Goal: Use online tool/utility: Utilize a website feature to perform a specific function

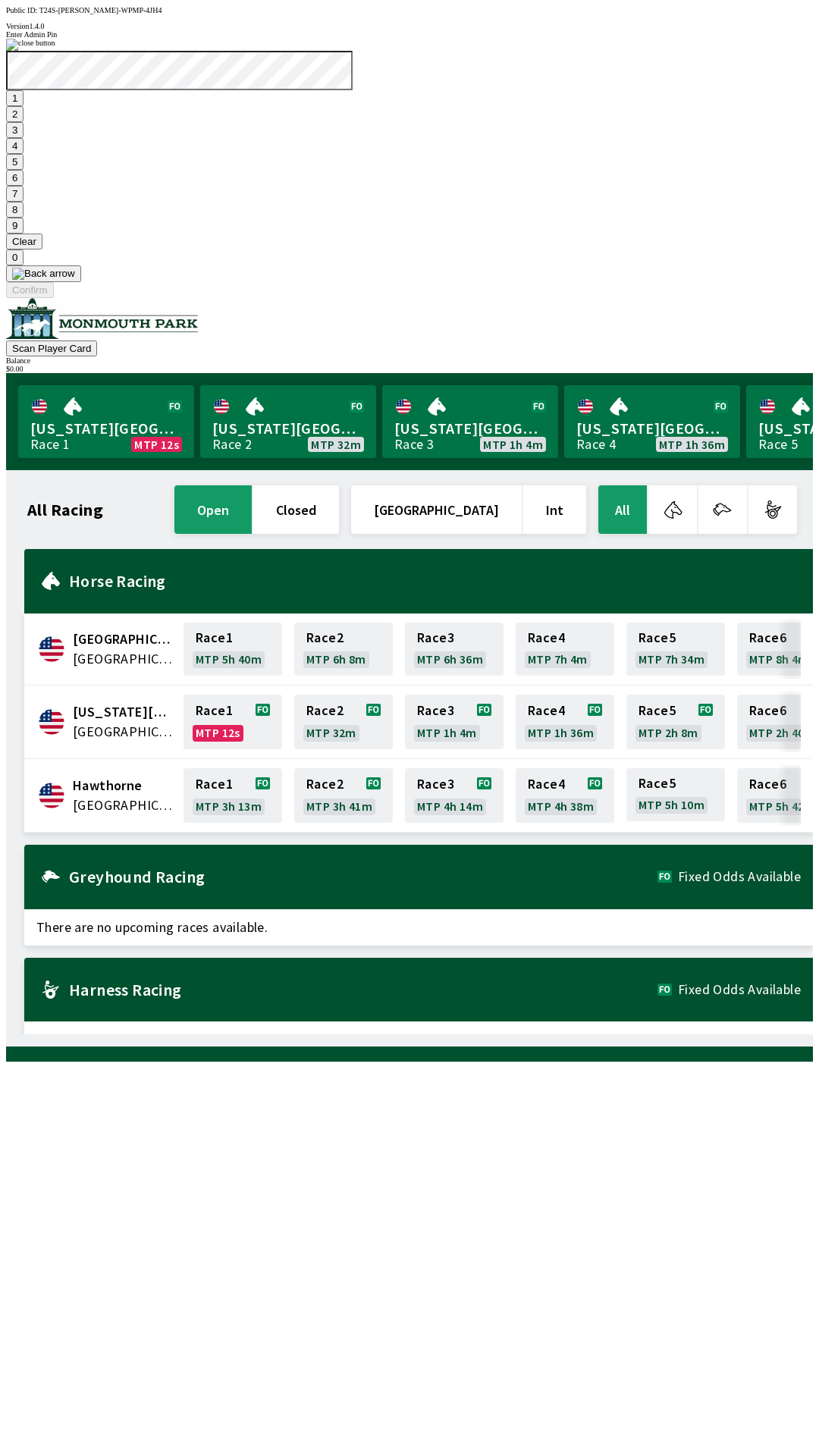
click at [24, 202] on button "7" at bounding box center [15, 194] width 17 height 16
click at [24, 138] on button "3" at bounding box center [15, 130] width 17 height 16
click at [54, 298] on button "Confirm" at bounding box center [30, 290] width 48 height 16
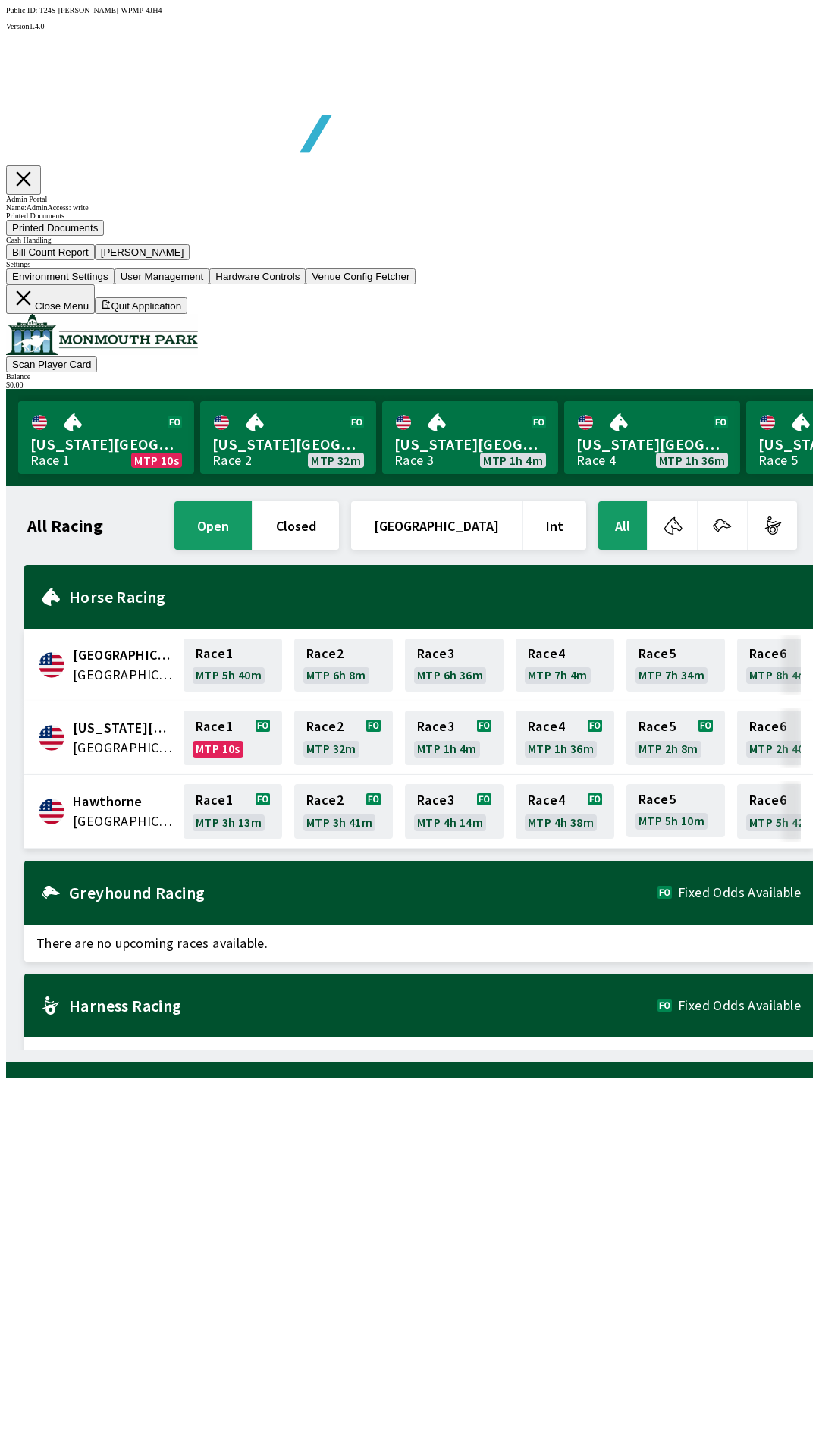
click at [191, 260] on button "[PERSON_NAME]" at bounding box center [142, 252] width 95 height 16
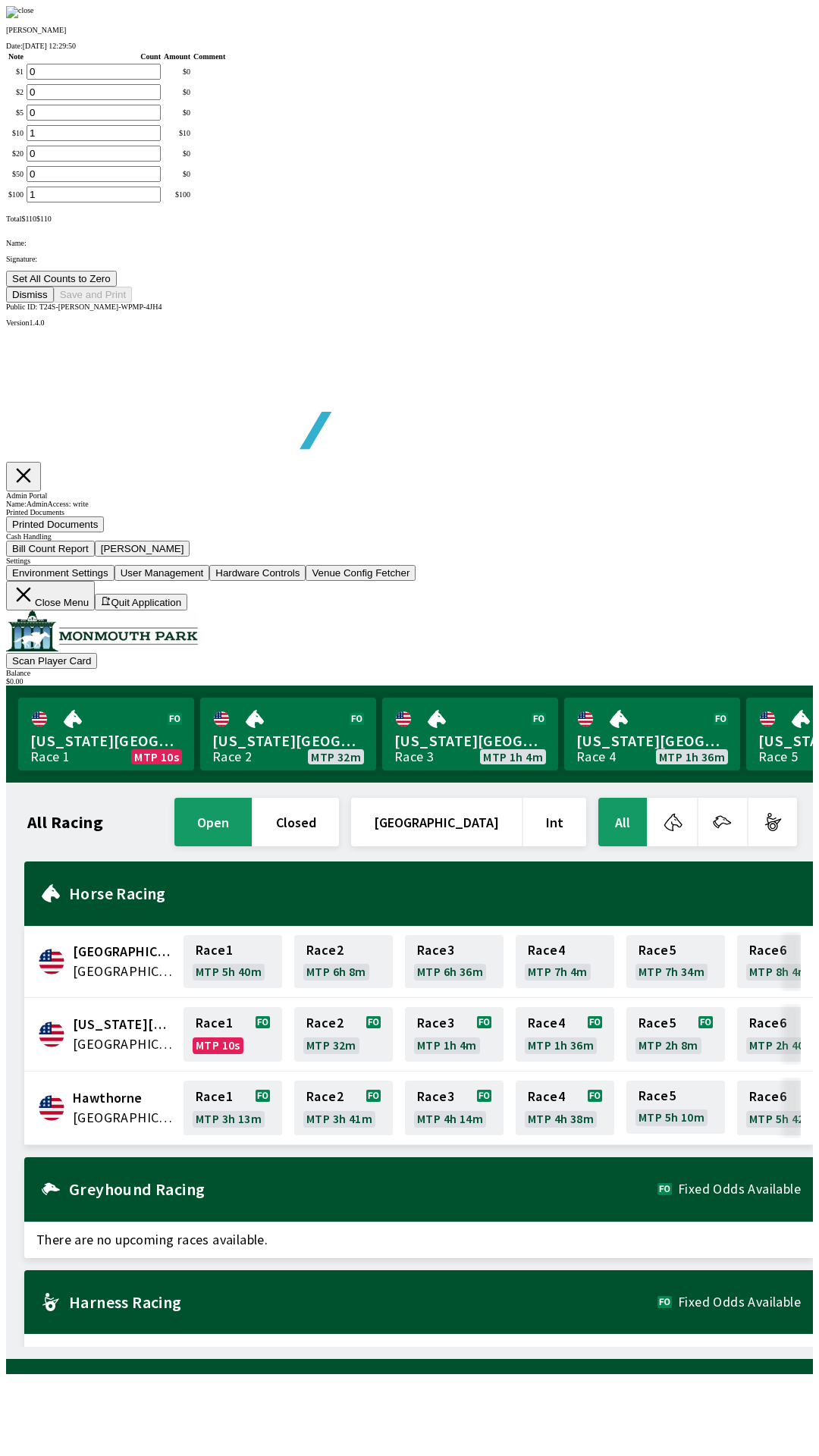
click at [34, 18] on img at bounding box center [20, 12] width 28 height 12
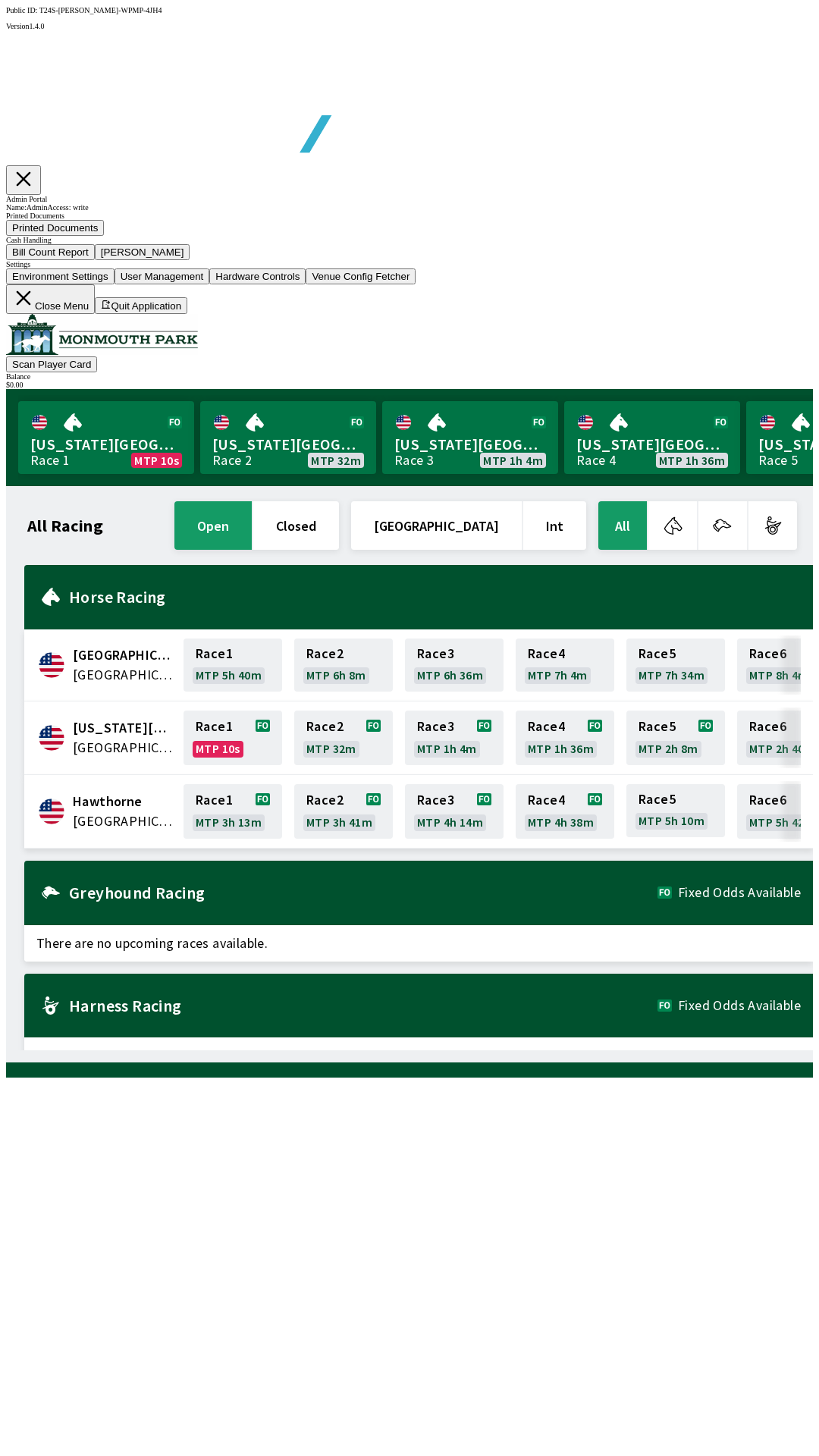
click at [95, 260] on button "Bill Count Report" at bounding box center [51, 252] width 89 height 16
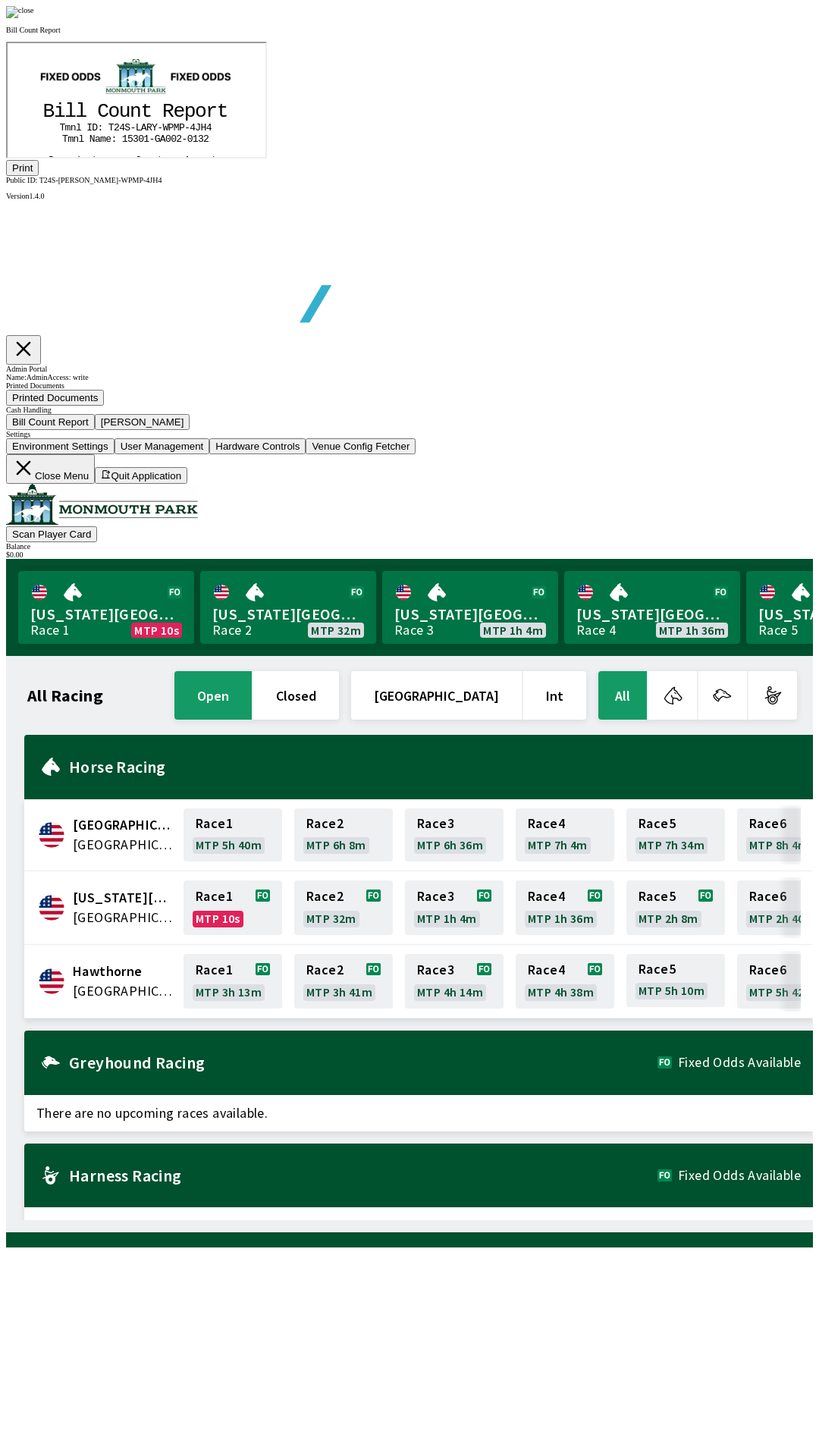
click at [39, 176] on button "Print" at bounding box center [22, 168] width 33 height 16
click at [34, 18] on img at bounding box center [20, 12] width 28 height 12
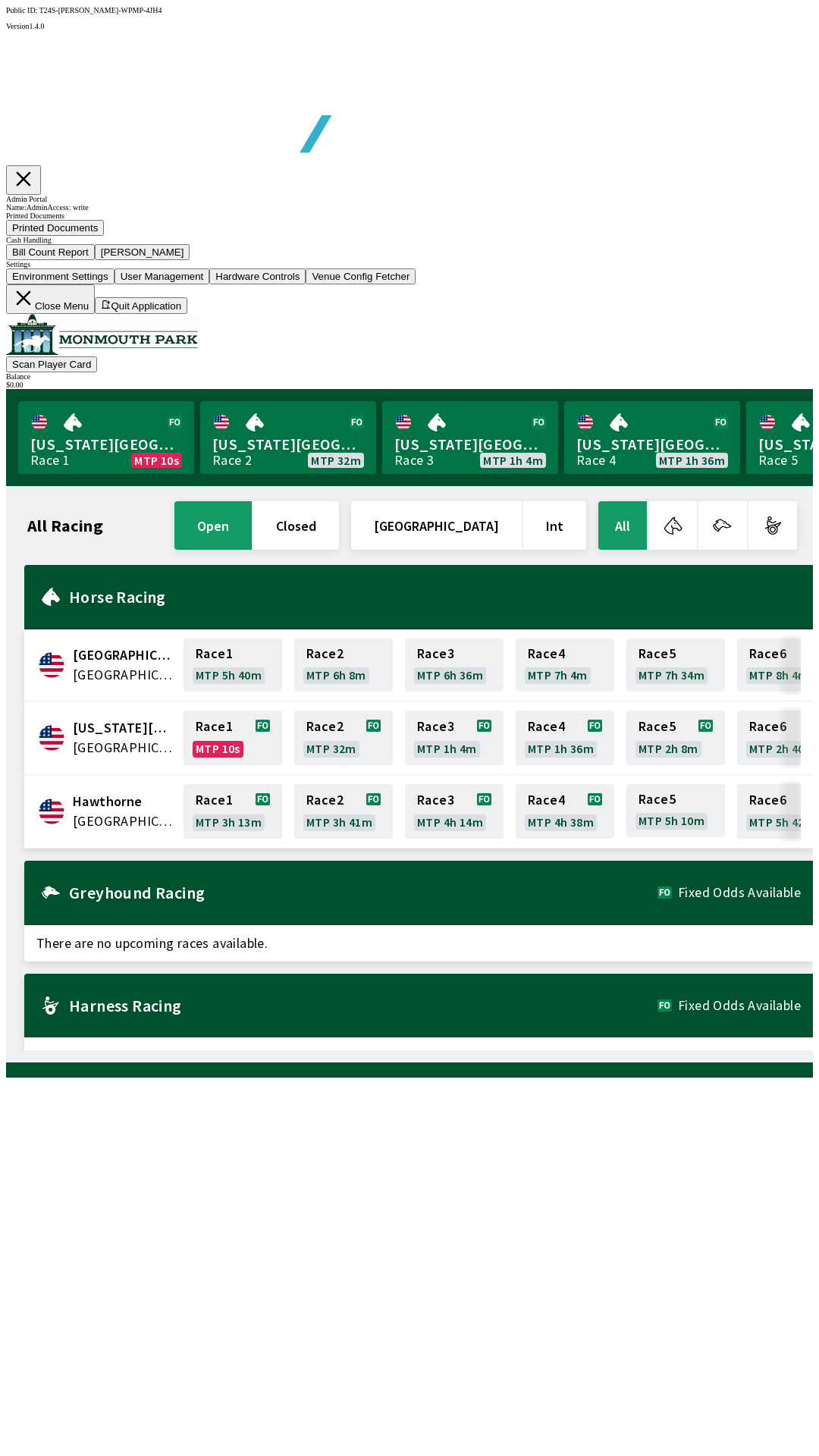
click at [191, 260] on button "[PERSON_NAME]" at bounding box center [142, 252] width 95 height 16
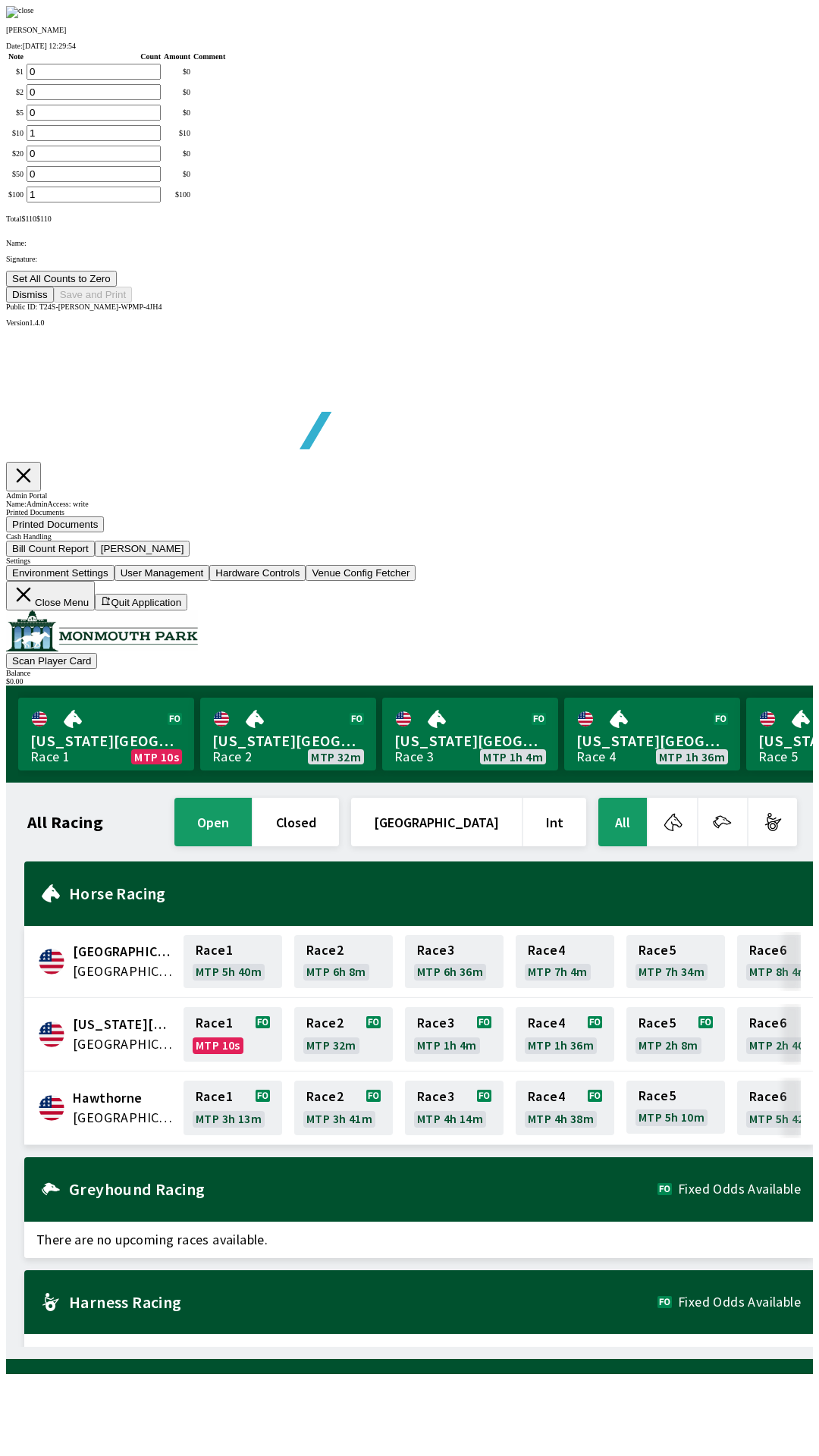
click at [117, 287] on button "Set All Counts to Zero" at bounding box center [61, 279] width 110 height 16
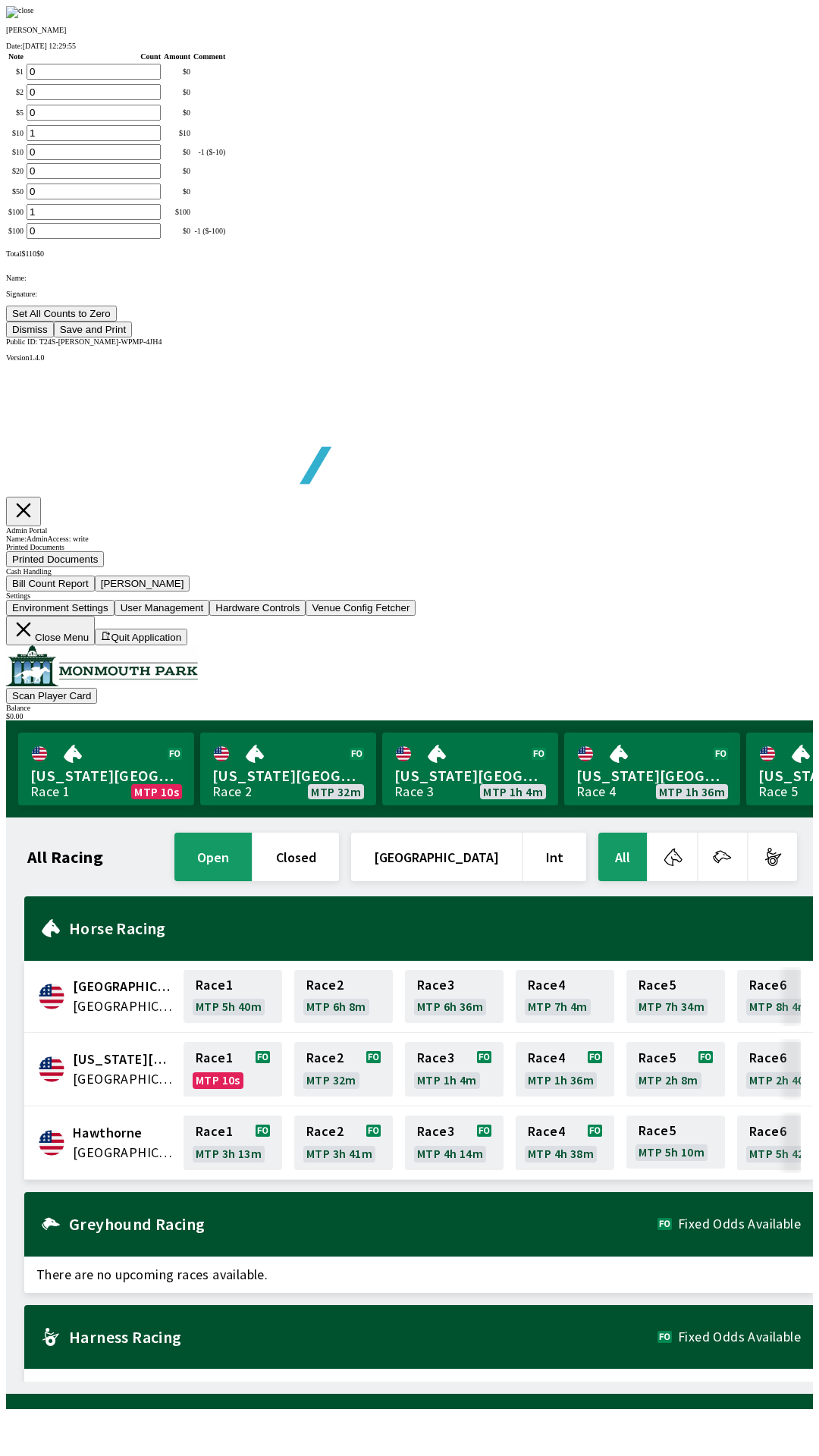
click at [132, 338] on button "Save and Print" at bounding box center [93, 330] width 78 height 16
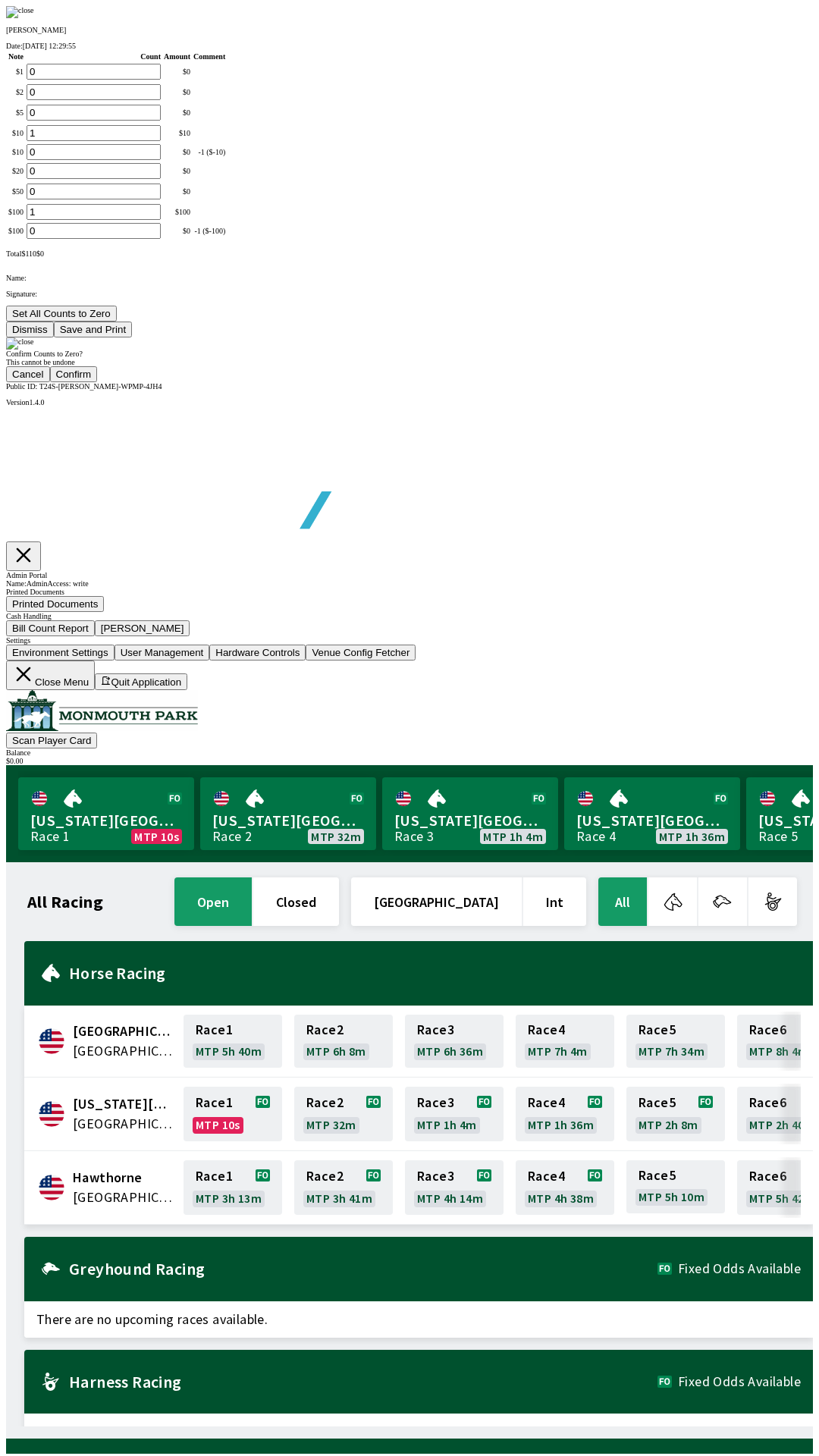
click at [98, 382] on button "Confirm" at bounding box center [74, 374] width 48 height 16
type input "0"
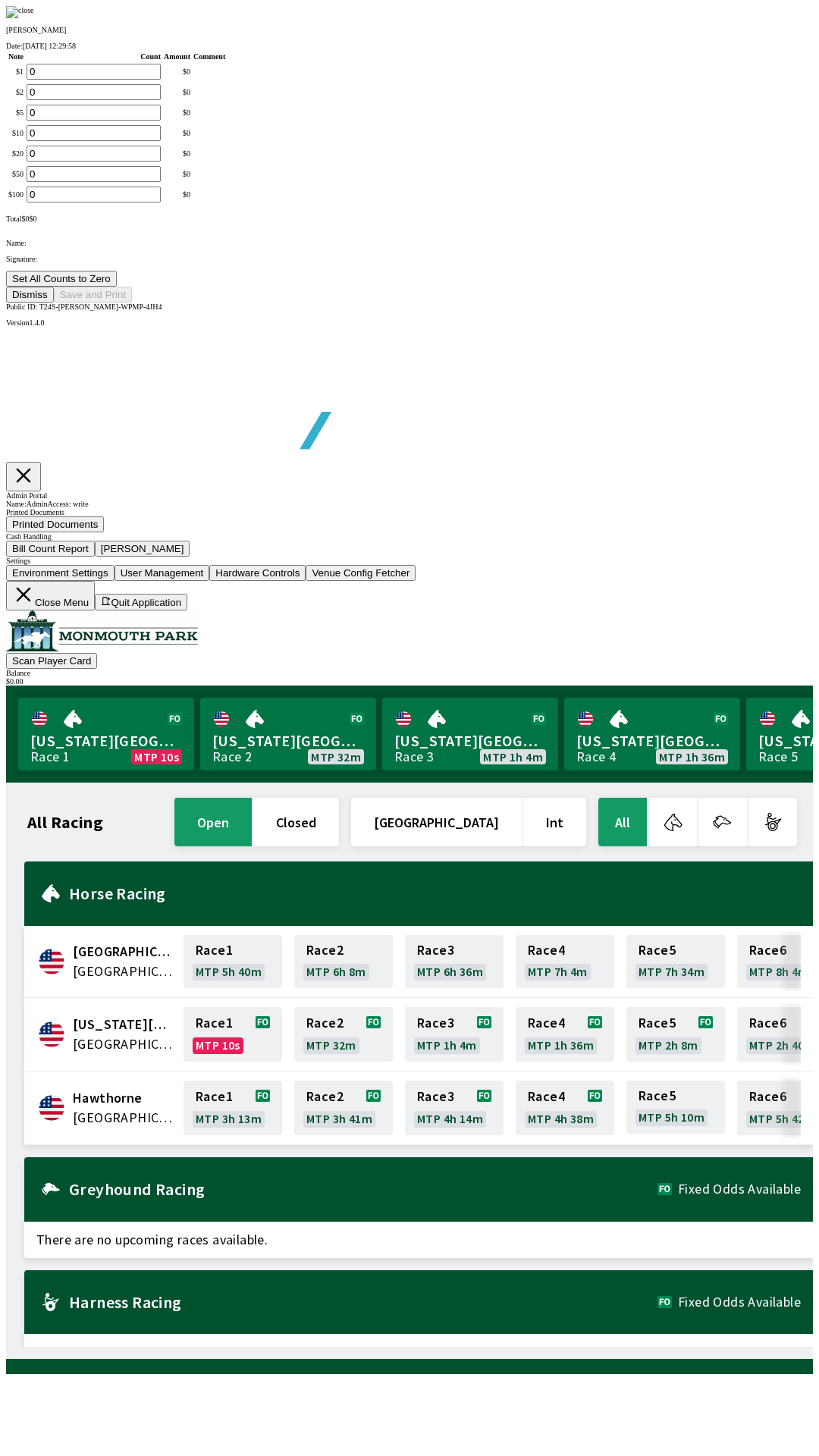
click at [54, 303] on button "Dismiss" at bounding box center [30, 295] width 48 height 16
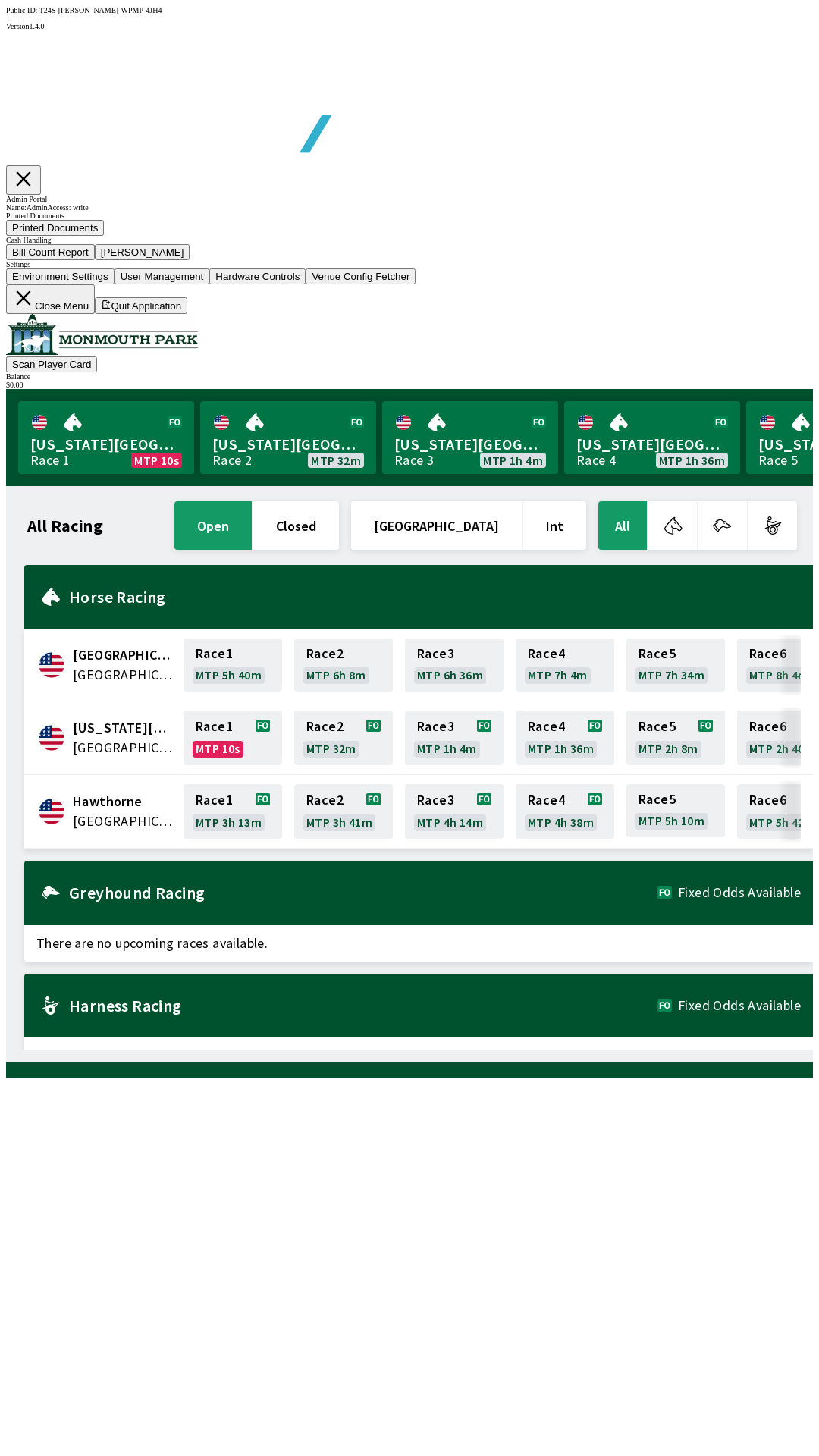
click at [95, 314] on button "Close Menu" at bounding box center [51, 299] width 89 height 29
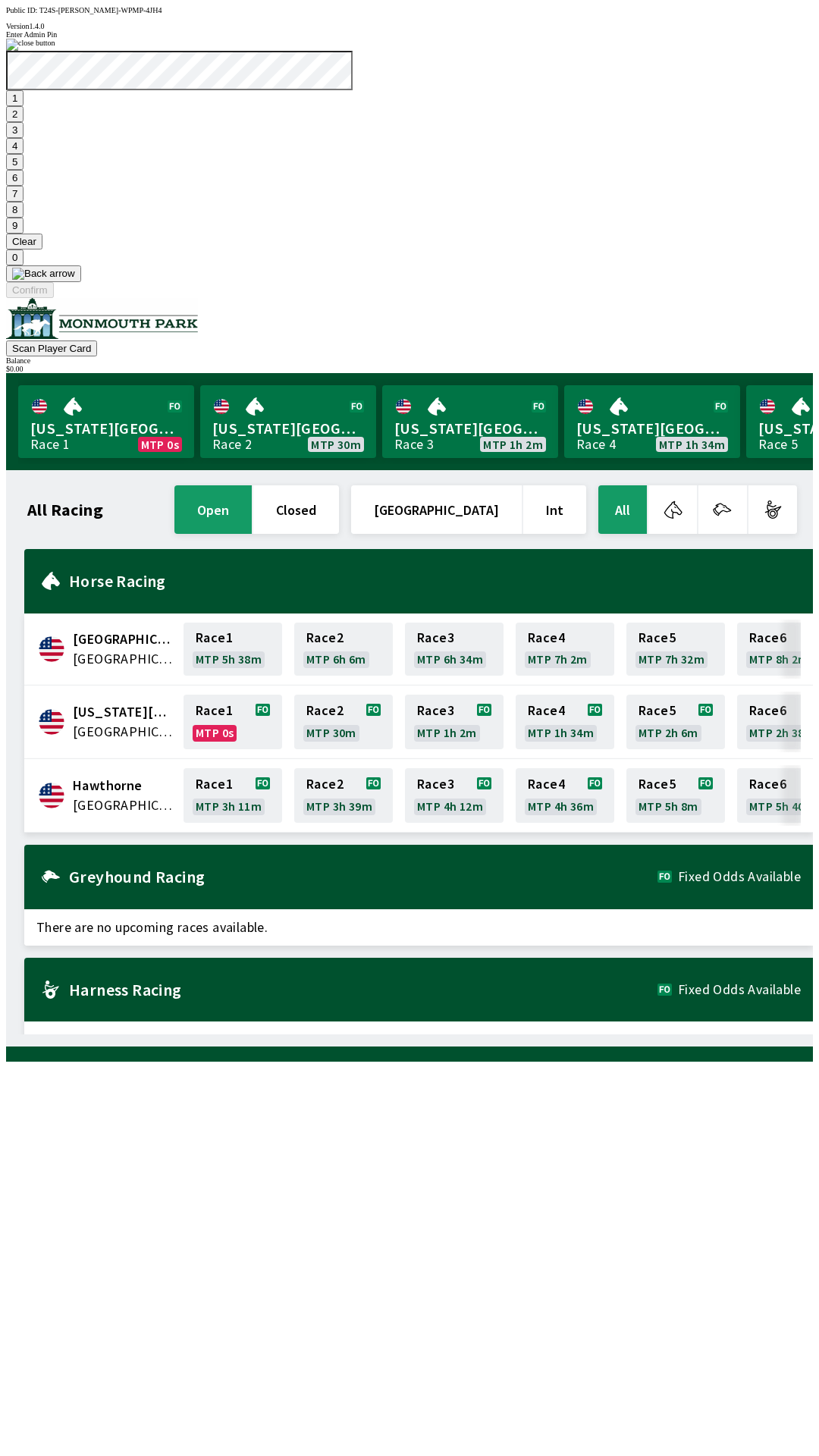
click at [24, 106] on button "1" at bounding box center [15, 98] width 17 height 16
click at [24, 234] on button "9" at bounding box center [15, 226] width 17 height 16
click at [24, 202] on button "7" at bounding box center [15, 194] width 17 height 16
click at [24, 138] on button "3" at bounding box center [15, 130] width 17 height 16
click at [54, 298] on button "Confirm" at bounding box center [30, 290] width 48 height 16
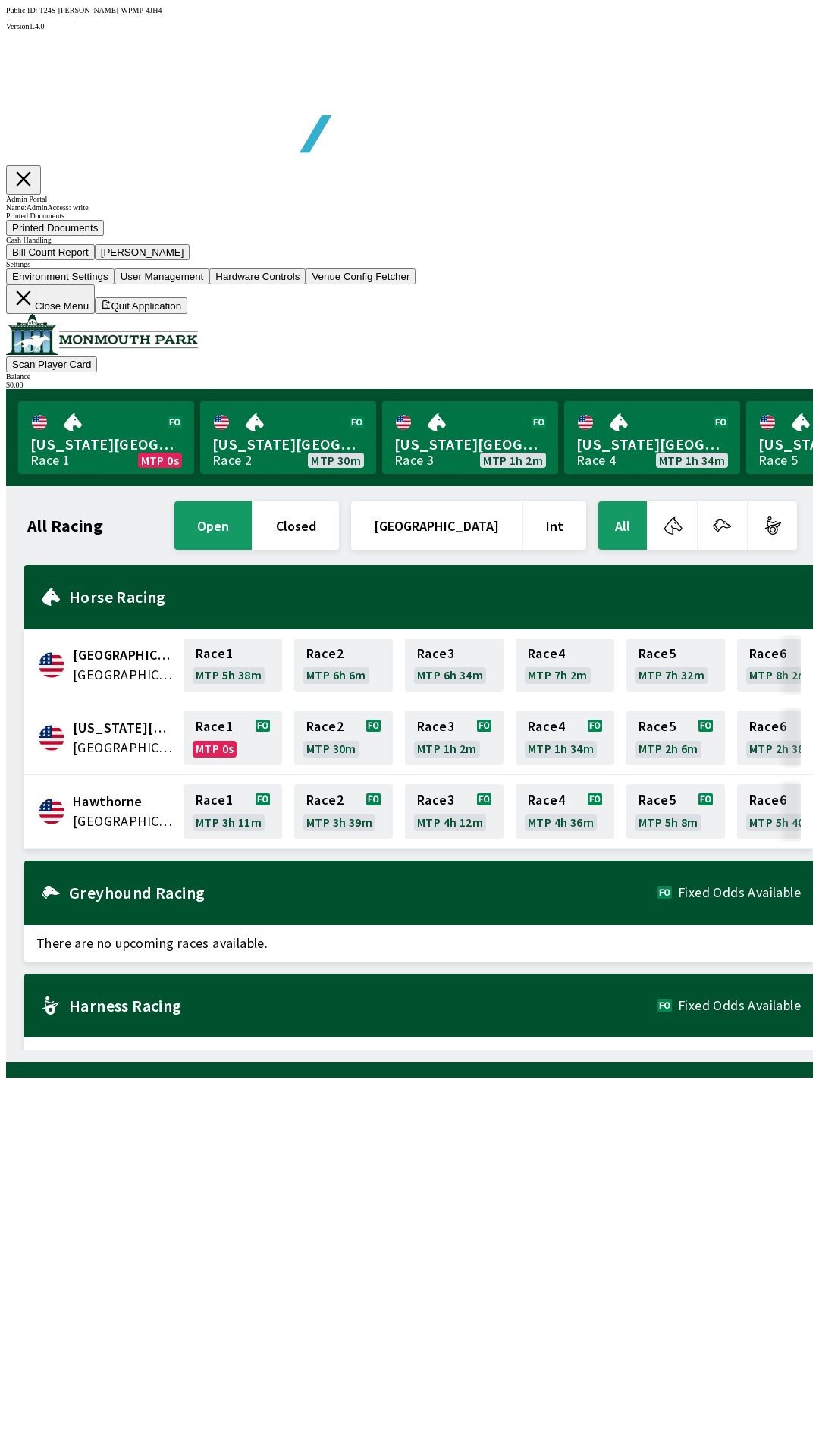
click at [95, 260] on button "Bill Count Report" at bounding box center [51, 252] width 89 height 16
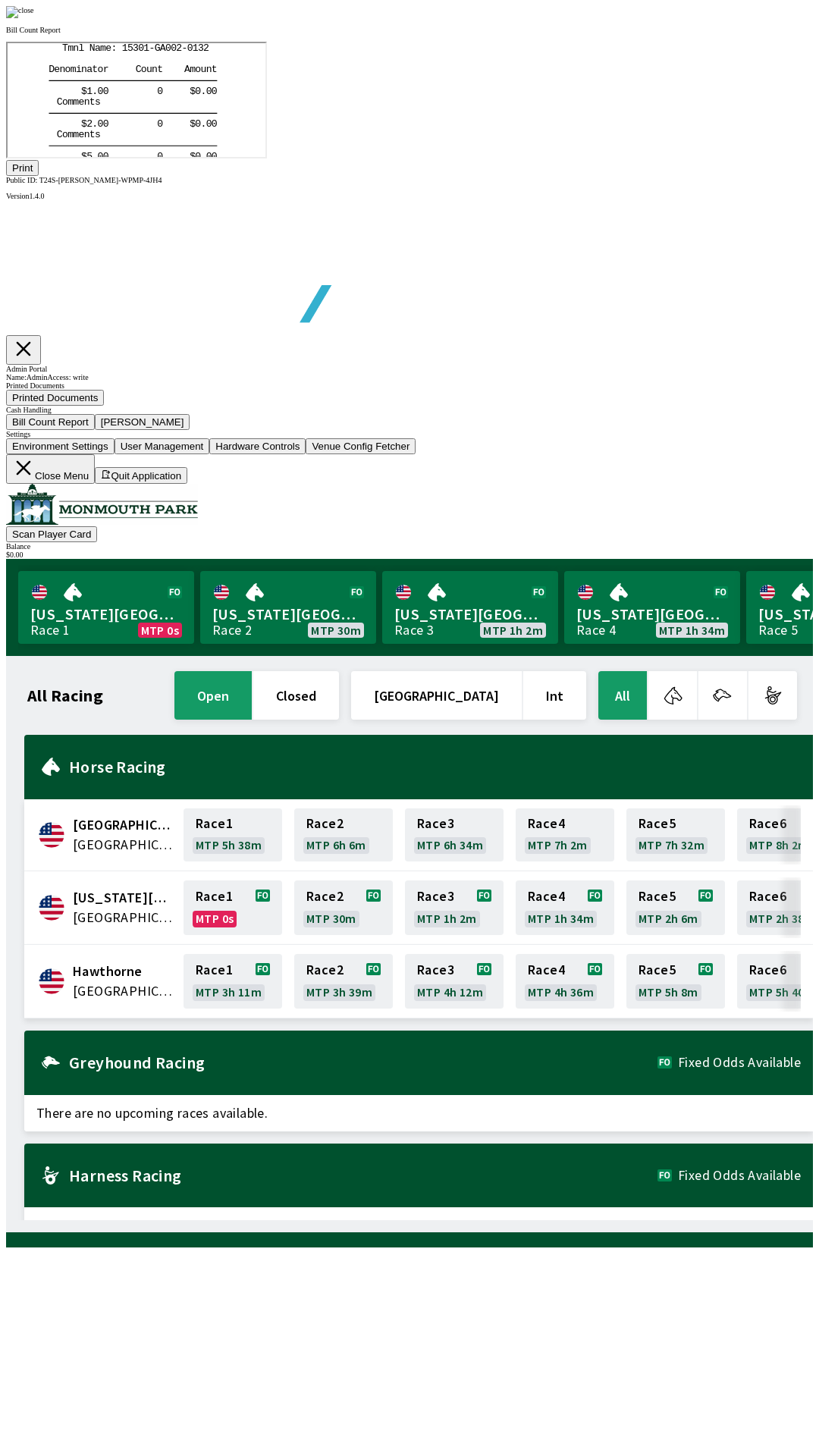
scroll to position [177, 0]
click at [34, 18] on img at bounding box center [20, 12] width 28 height 12
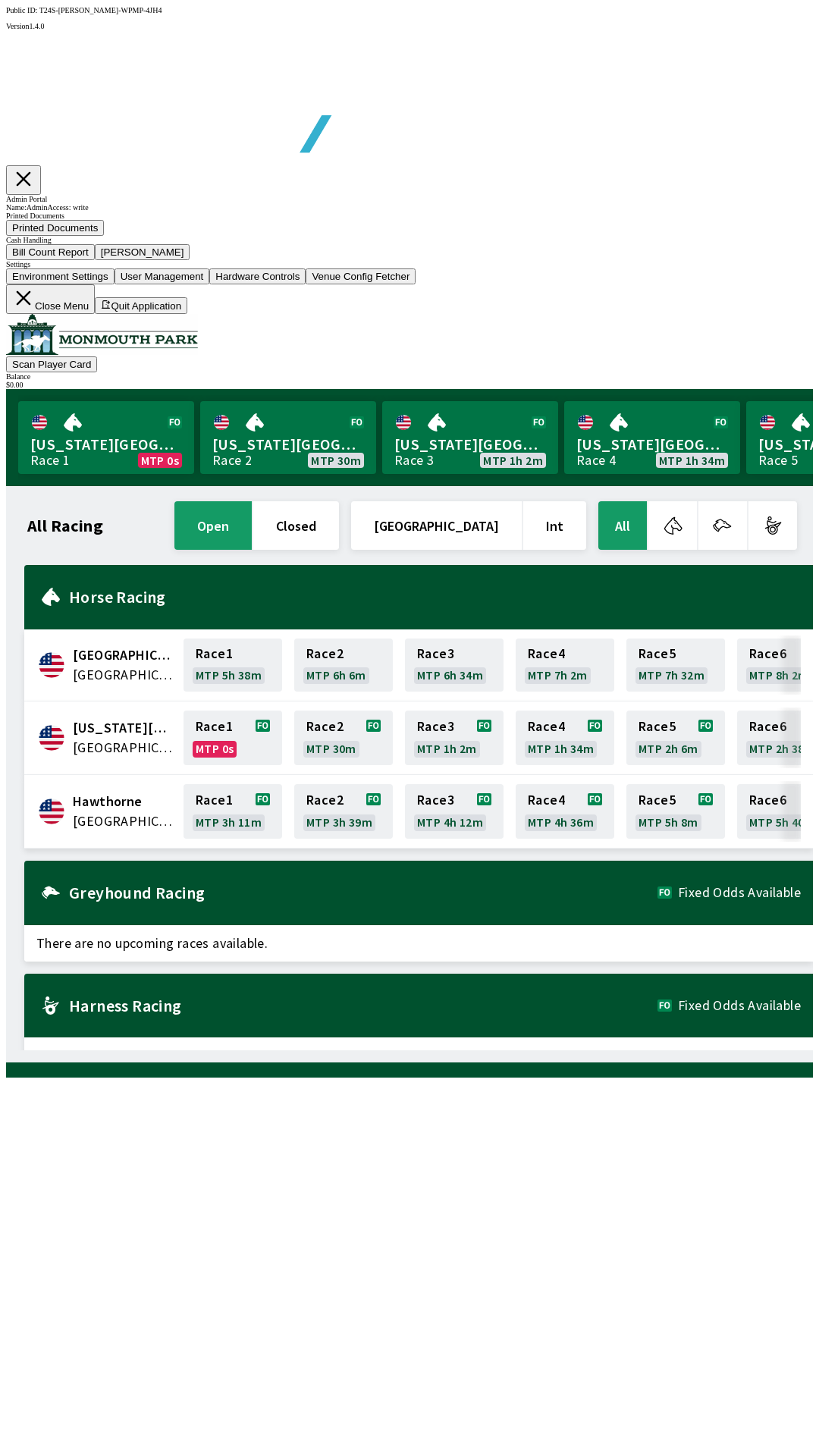
click at [95, 314] on button "Close Menu" at bounding box center [51, 299] width 89 height 29
